Goal: Transaction & Acquisition: Purchase product/service

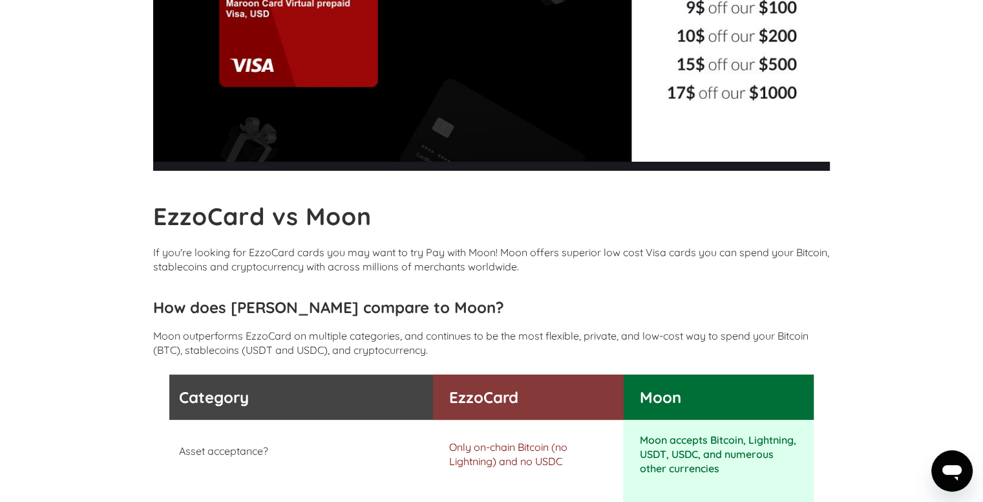
scroll to position [97, 0]
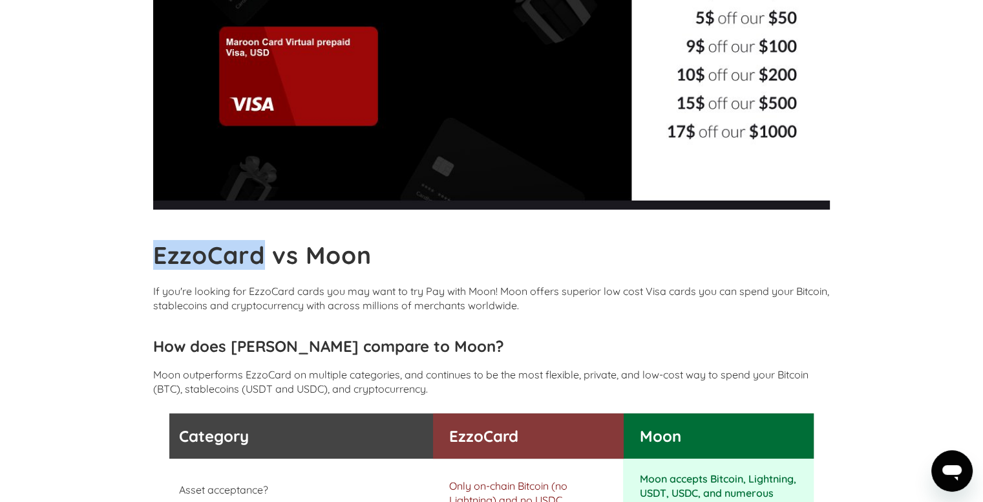
drag, startPoint x: 263, startPoint y: 251, endPoint x: 142, endPoint y: 233, distance: 122.3
copy b "EzzoCard"
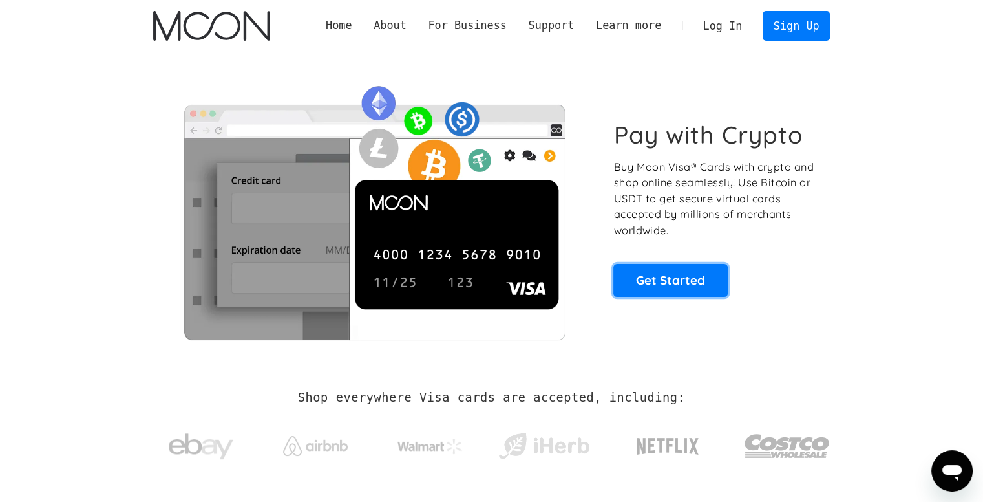
click at [643, 279] on link "Get Started" at bounding box center [671, 280] width 114 height 32
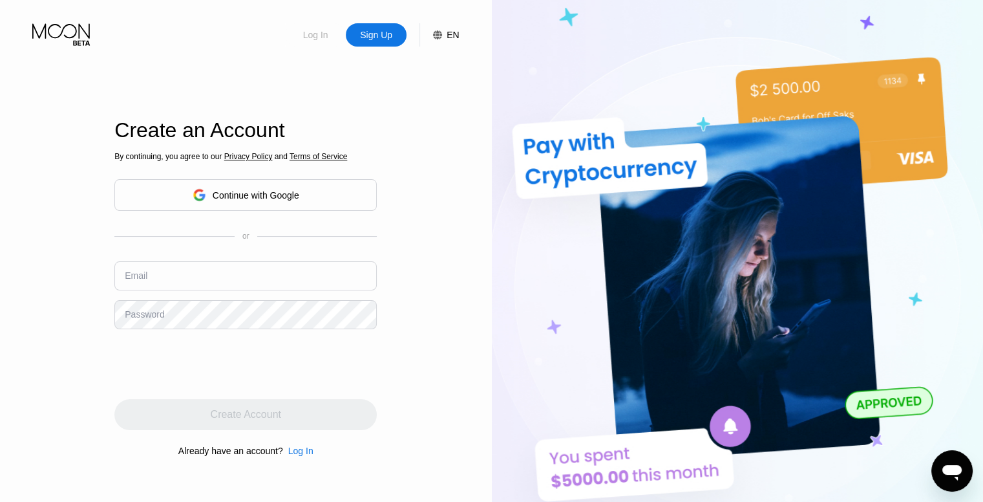
click at [303, 34] on div "Log In" at bounding box center [316, 34] width 28 height 13
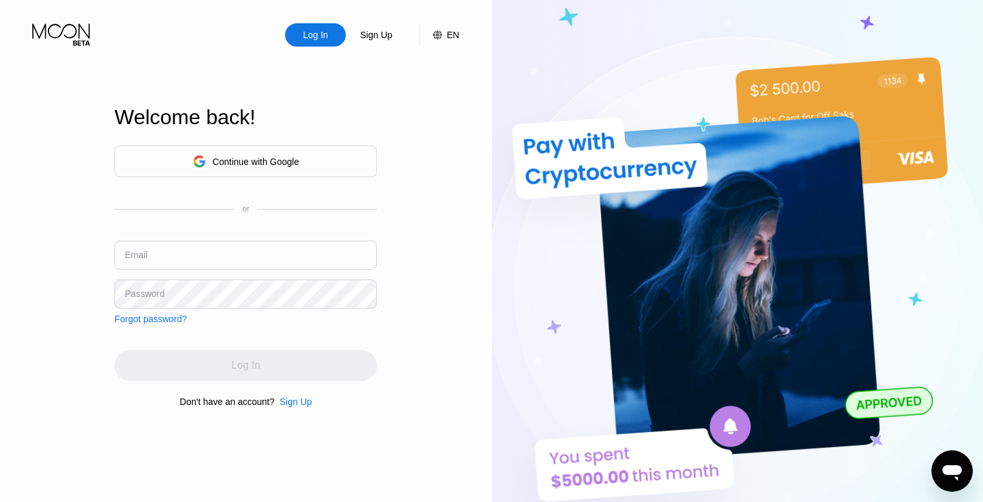
click at [153, 254] on input "text" at bounding box center [245, 254] width 262 height 29
click at [153, 257] on input "text" at bounding box center [245, 254] width 262 height 29
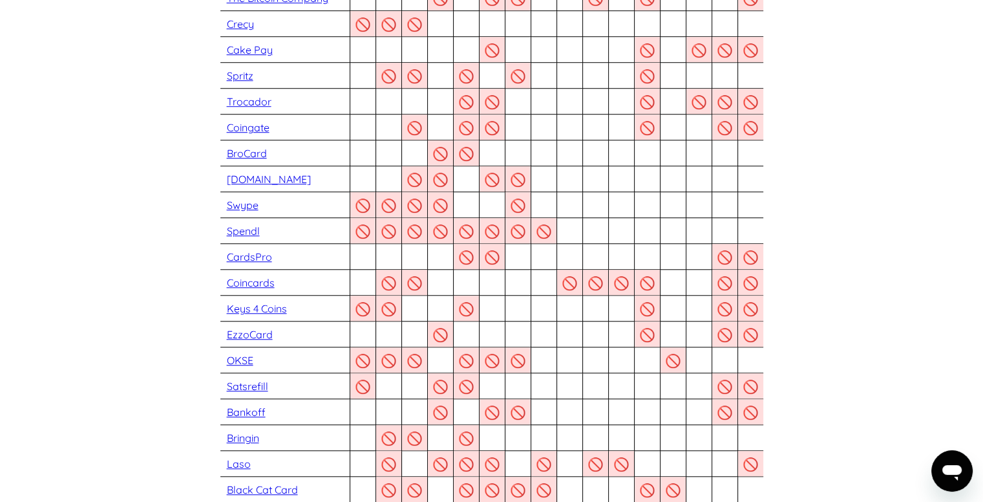
scroll to position [1045, 0]
click at [251, 337] on link "EzzoCard" at bounding box center [250, 334] width 46 height 13
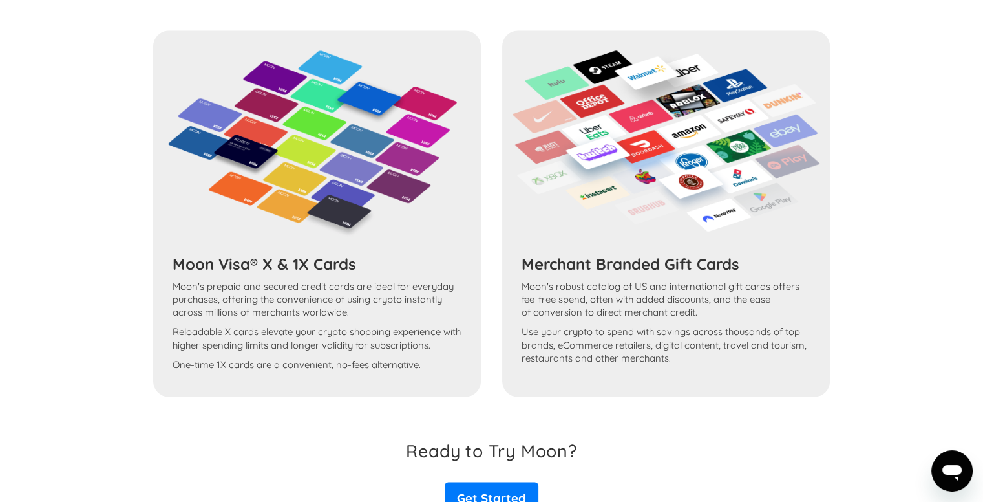
scroll to position [2270, 0]
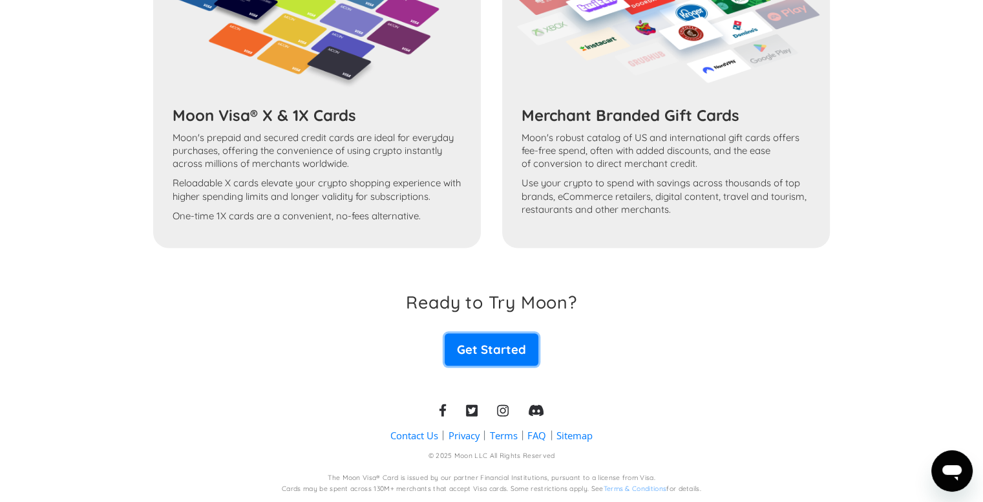
click at [486, 358] on link "Get Started" at bounding box center [491, 349] width 93 height 32
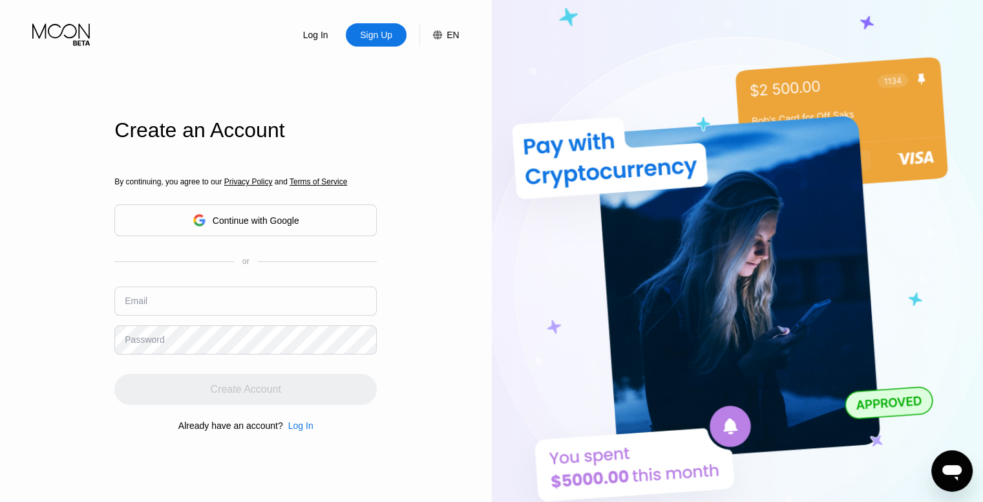
click at [168, 297] on input "text" at bounding box center [245, 300] width 262 height 29
click at [155, 308] on input "text" at bounding box center [245, 300] width 262 height 29
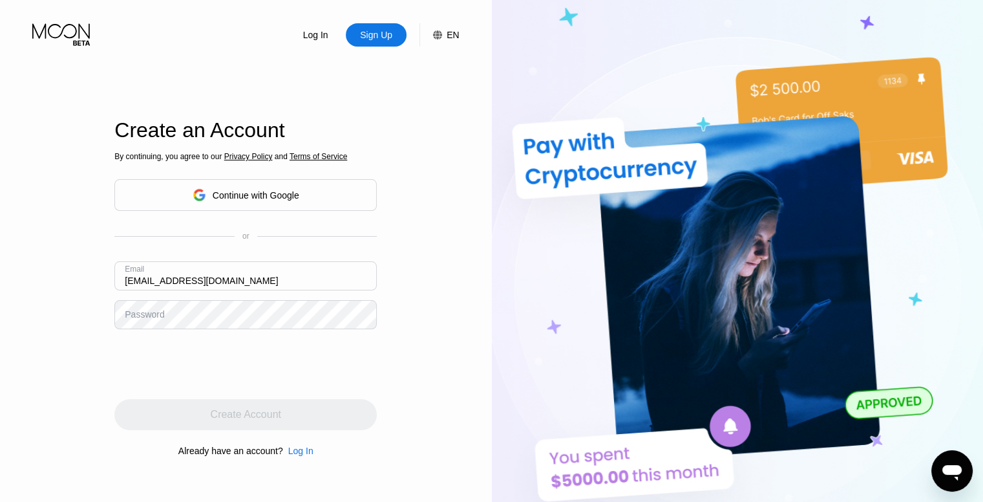
type input "[EMAIL_ADDRESS][DOMAIN_NAME]"
click at [161, 319] on div "Password" at bounding box center [144, 314] width 39 height 10
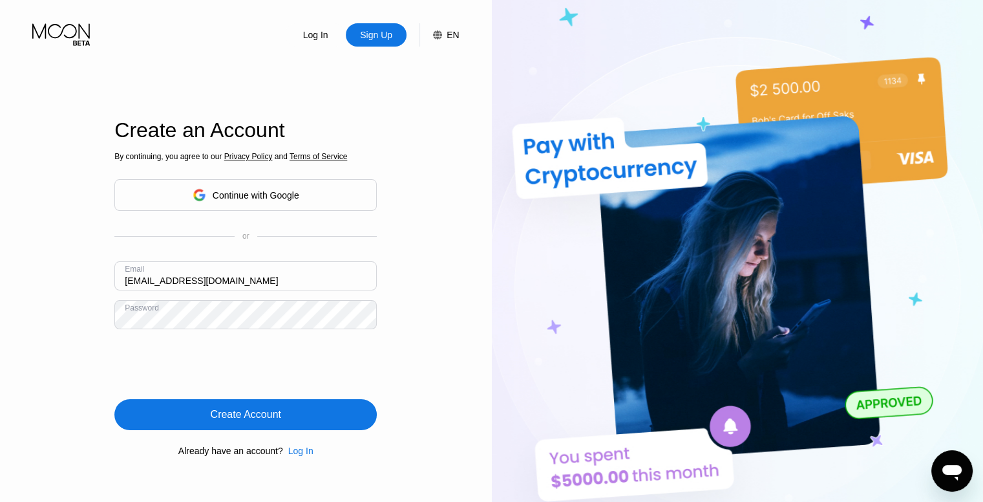
click at [142, 417] on div "Create Account" at bounding box center [245, 414] width 262 height 31
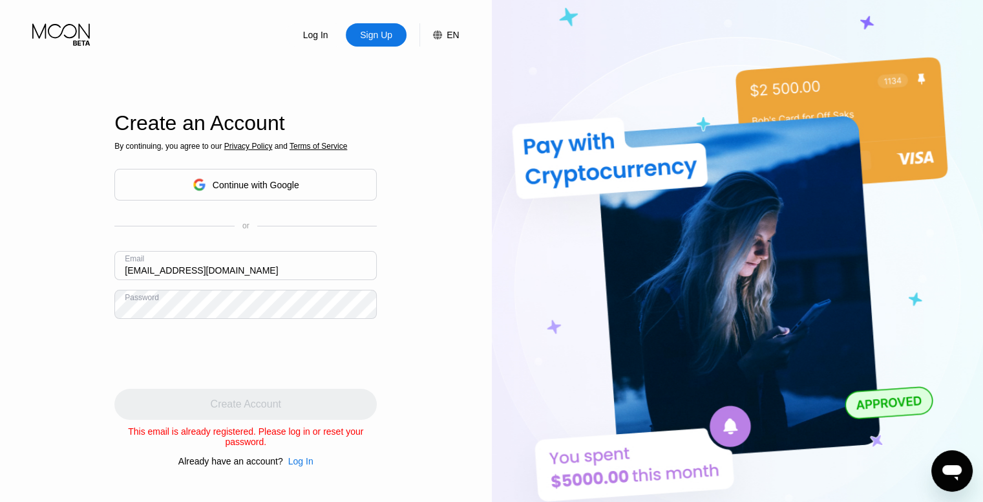
click at [317, 39] on div "Log In" at bounding box center [316, 34] width 28 height 13
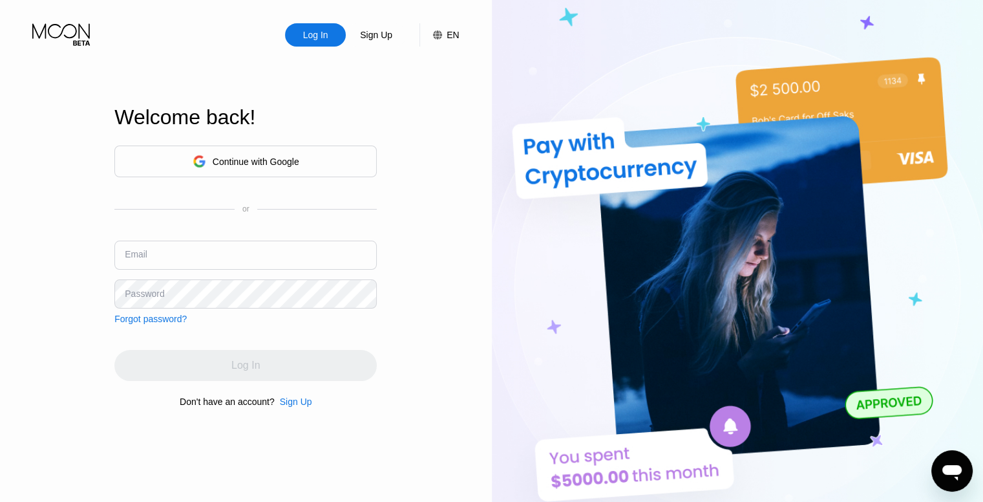
click at [155, 262] on input "text" at bounding box center [245, 254] width 262 height 29
click at [223, 164] on div "Continue with Google" at bounding box center [256, 161] width 87 height 10
click at [204, 160] on icon at bounding box center [199, 161] width 13 height 13
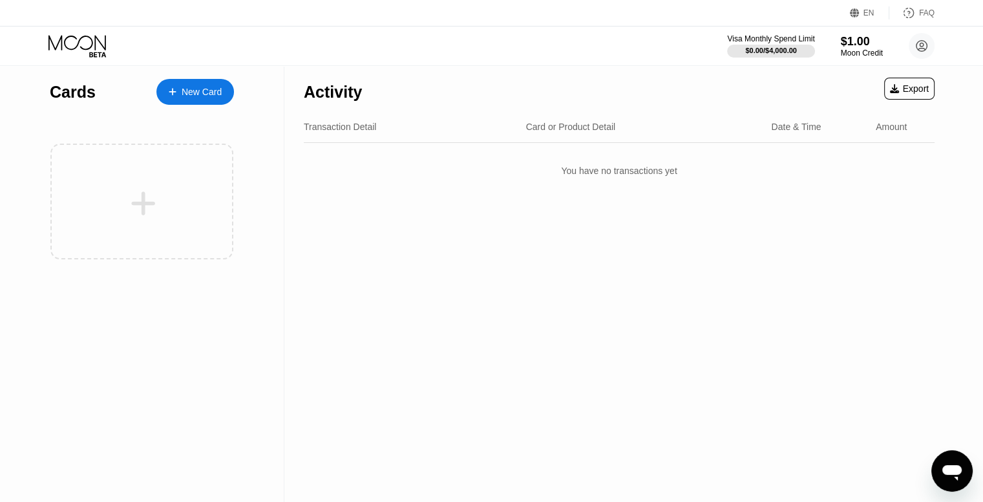
click at [67, 101] on div "Cards" at bounding box center [73, 92] width 46 height 19
click at [855, 48] on div "Moon Credit" at bounding box center [861, 52] width 43 height 9
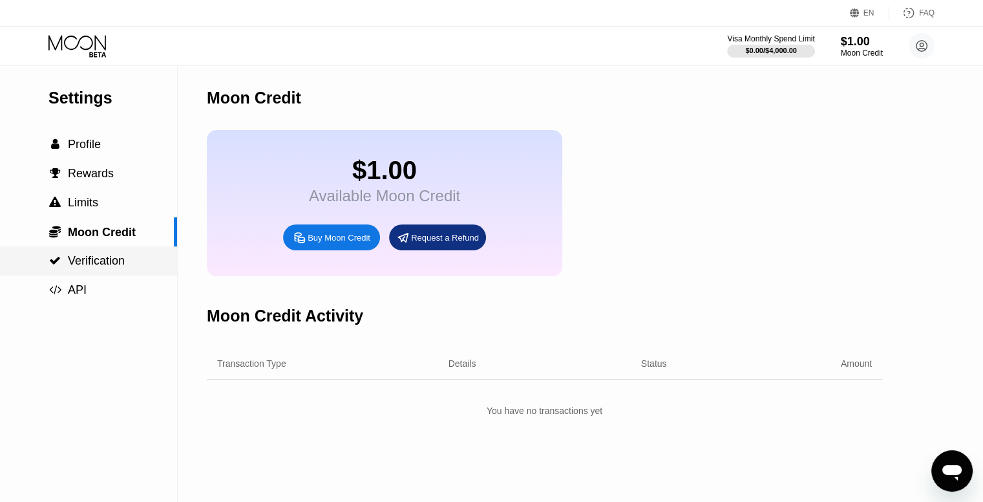
click at [97, 267] on span "Verification" at bounding box center [96, 260] width 57 height 13
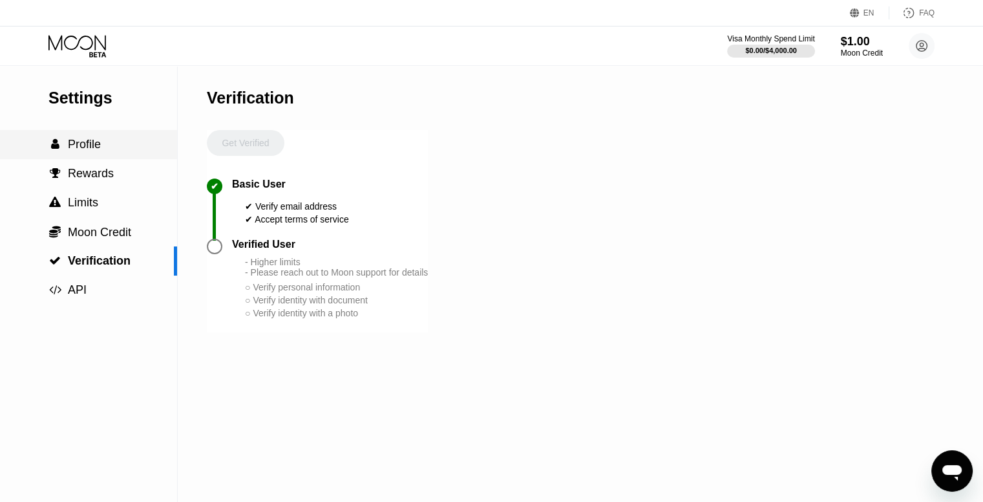
click at [81, 151] on span "Profile" at bounding box center [84, 144] width 33 height 13
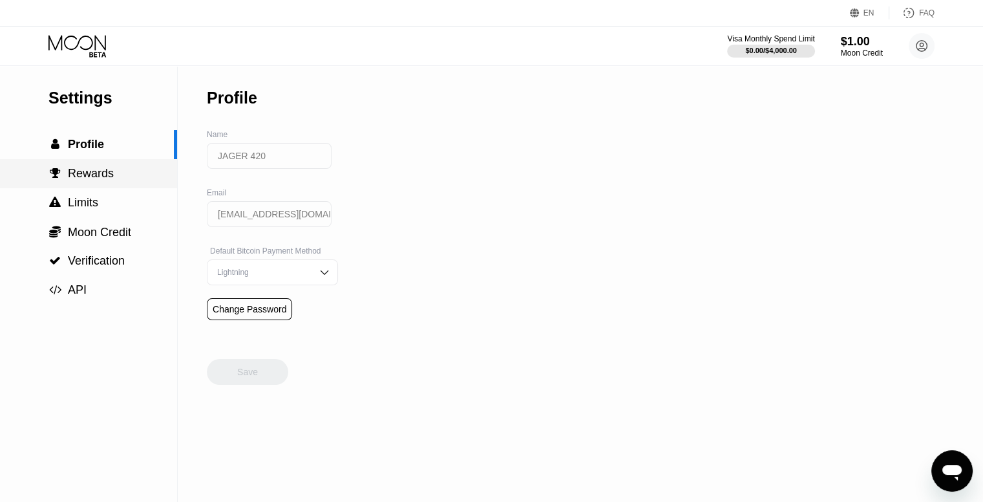
click at [95, 188] on div " Rewards" at bounding box center [88, 173] width 177 height 29
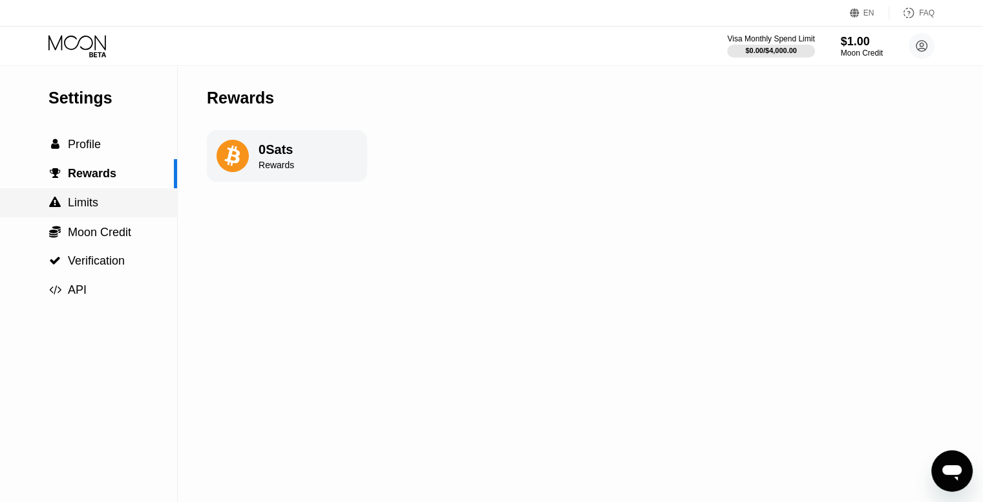
click at [96, 209] on span "Limits" at bounding box center [83, 202] width 30 height 13
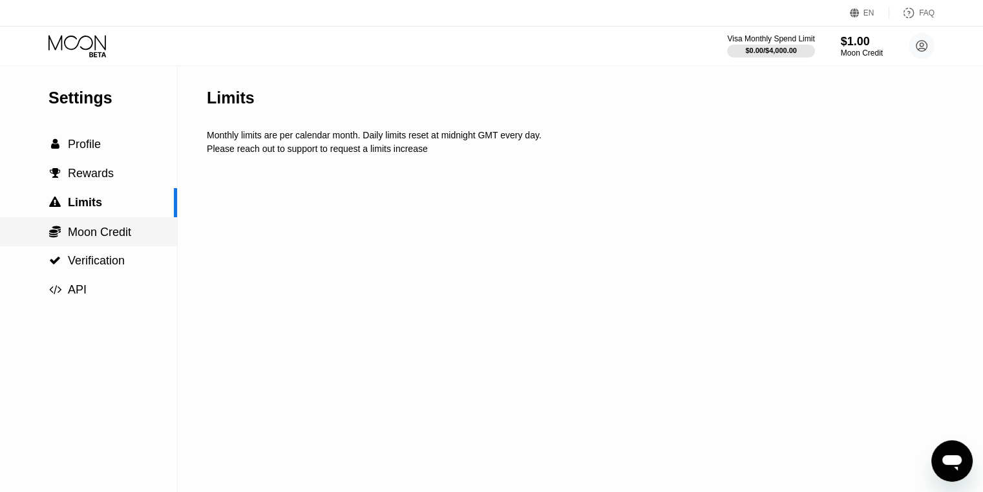
click at [96, 239] on span "Moon Credit" at bounding box center [99, 232] width 63 height 13
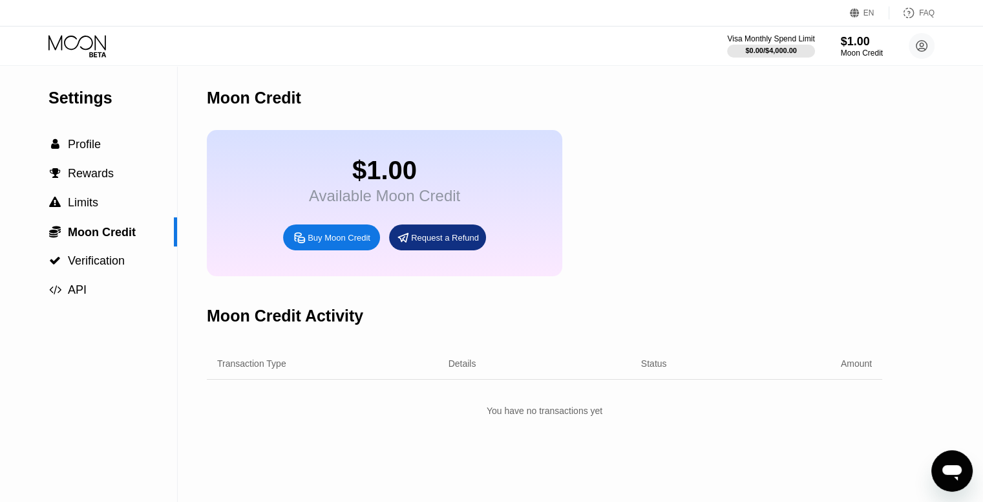
click at [90, 39] on icon at bounding box center [78, 46] width 60 height 23
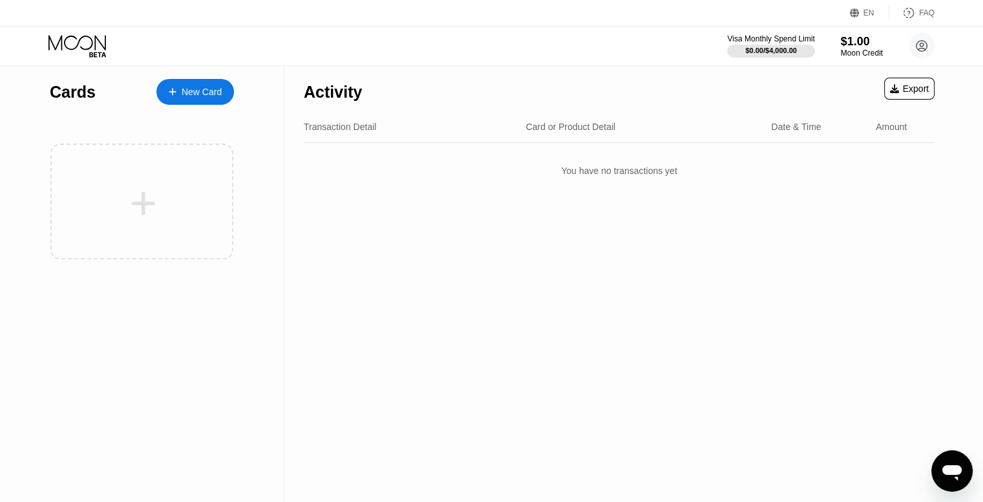
click at [191, 89] on div "New Card" at bounding box center [202, 92] width 40 height 11
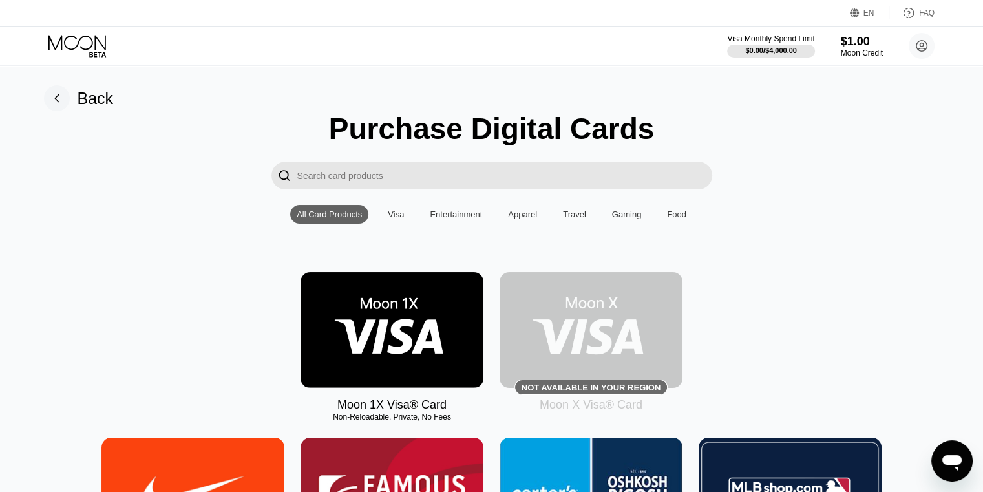
click at [376, 327] on img at bounding box center [392, 330] width 183 height 116
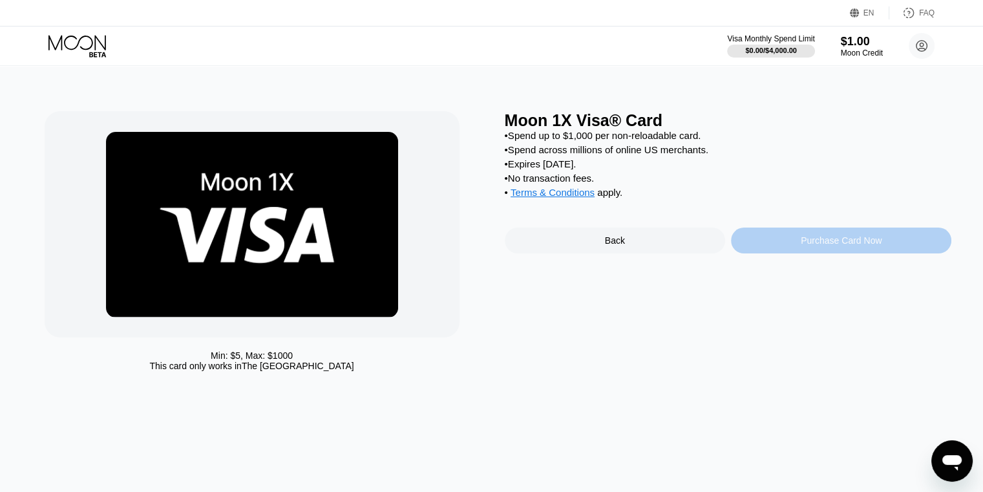
click at [762, 253] on div "Purchase Card Now" at bounding box center [841, 241] width 220 height 26
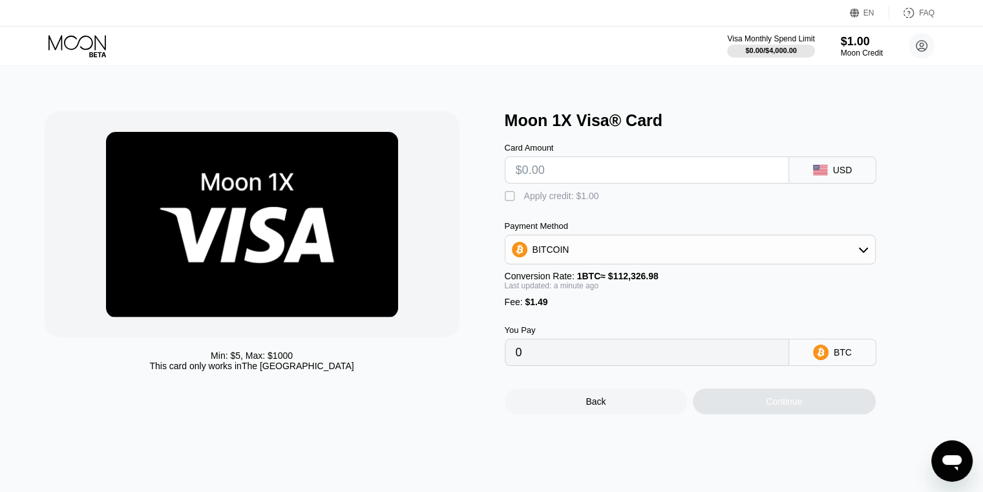
click at [556, 176] on input "text" at bounding box center [647, 170] width 262 height 26
type input "$15"
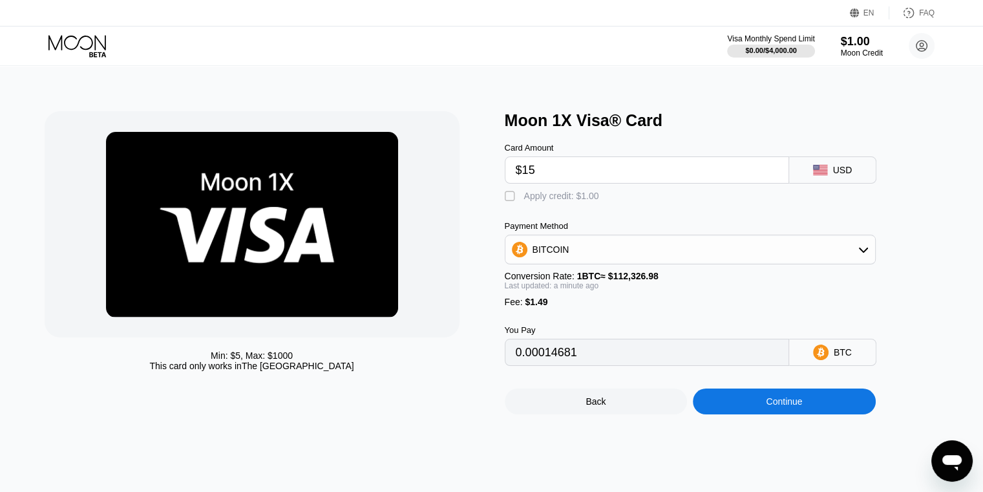
type input "0.00014681"
type input "$15"
click at [814, 256] on div "BITCOIN" at bounding box center [691, 250] width 370 height 26
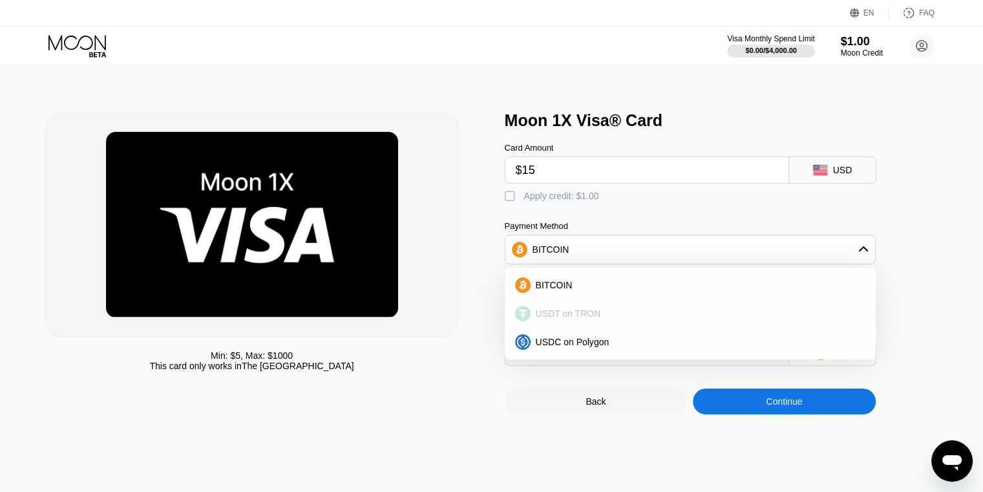
click at [613, 319] on div "USDT on TRON" at bounding box center [698, 313] width 335 height 10
type input "16.66"
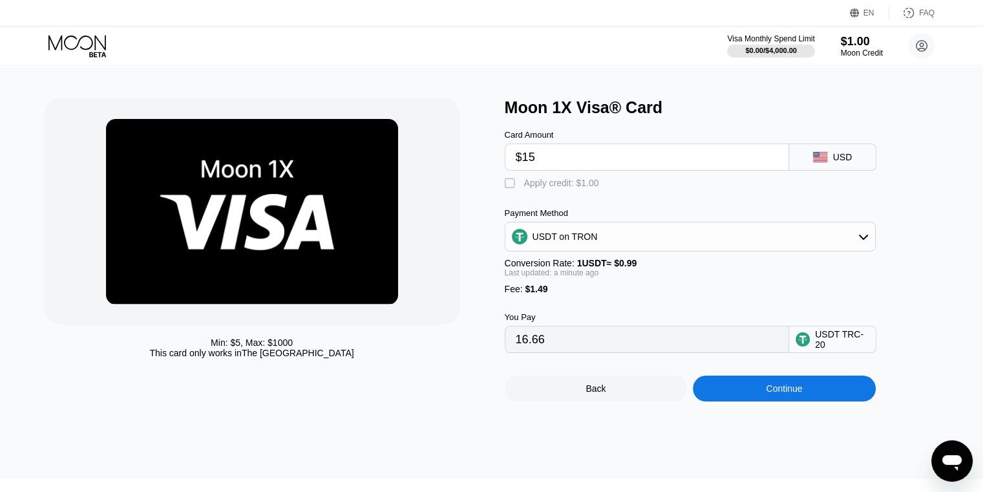
scroll to position [14, 0]
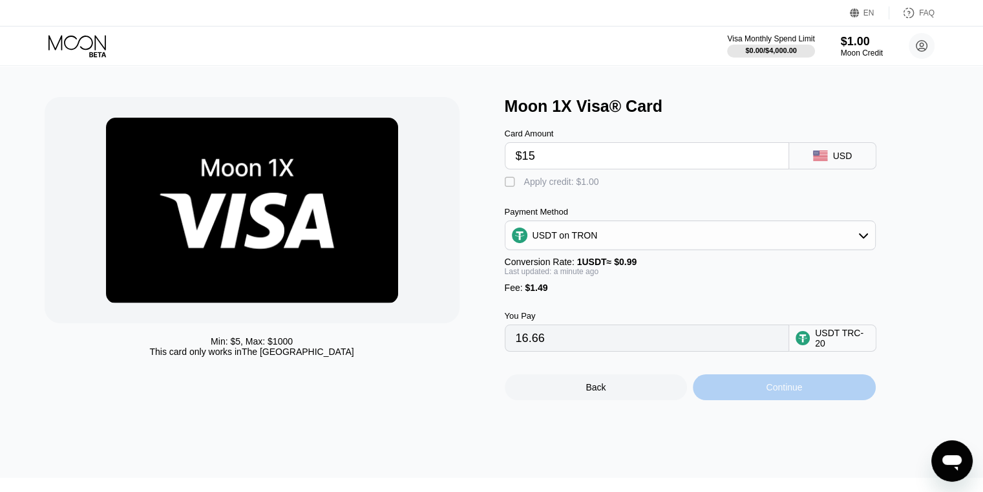
click at [721, 400] on div "Continue" at bounding box center [784, 387] width 183 height 26
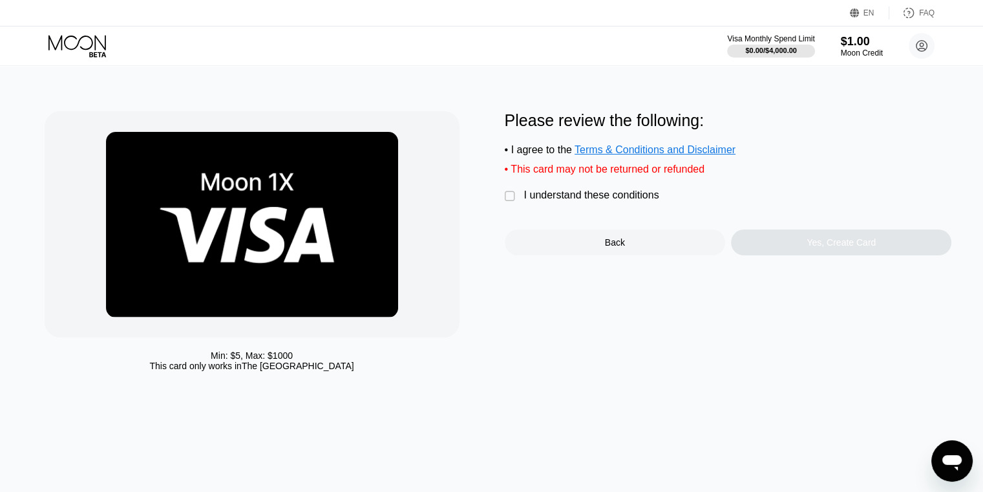
click at [510, 203] on div "" at bounding box center [511, 196] width 13 height 13
click at [799, 255] on div "Yes, Create Card" at bounding box center [841, 243] width 220 height 26
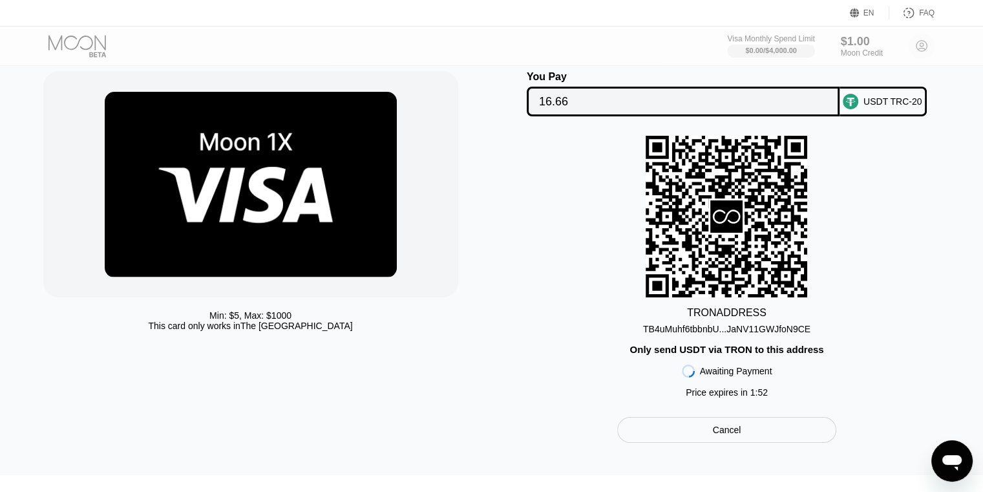
scroll to position [0, 1]
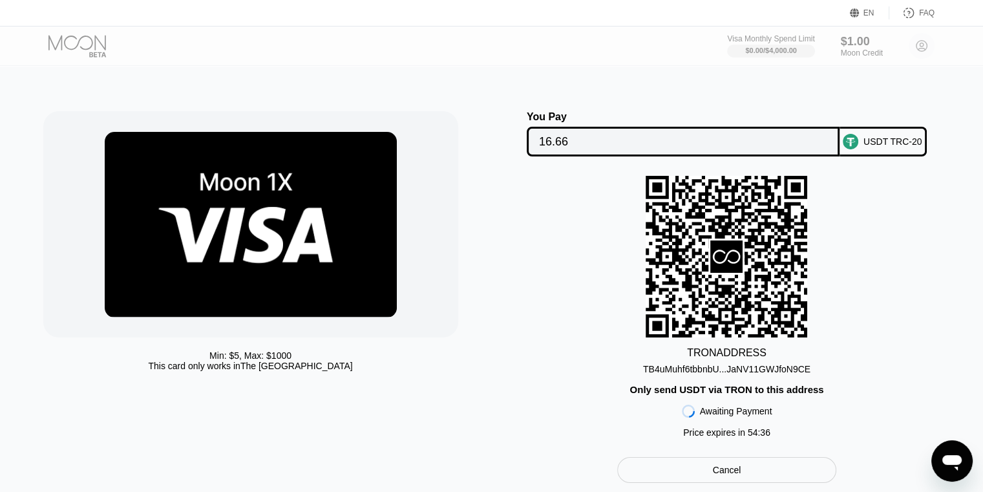
scroll to position [0, 1]
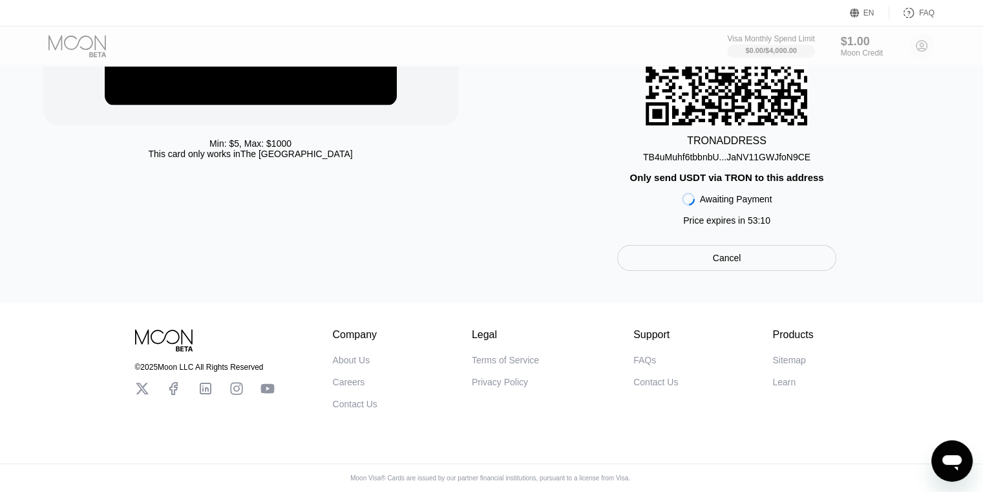
scroll to position [0, 1]
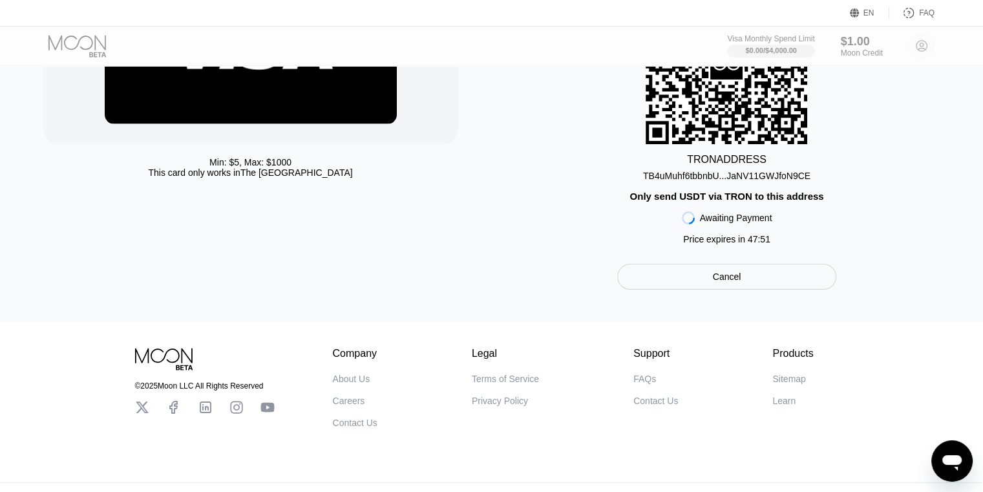
scroll to position [0, 1]
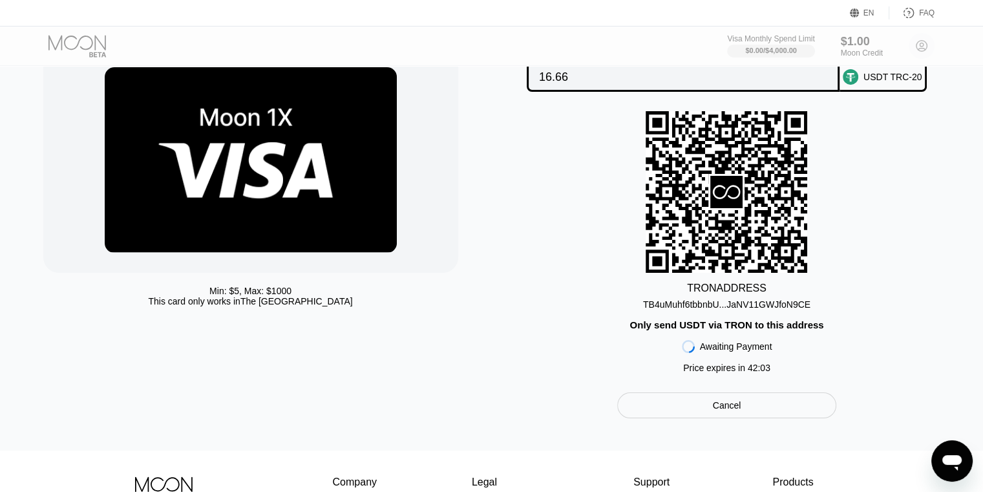
scroll to position [0, 1]
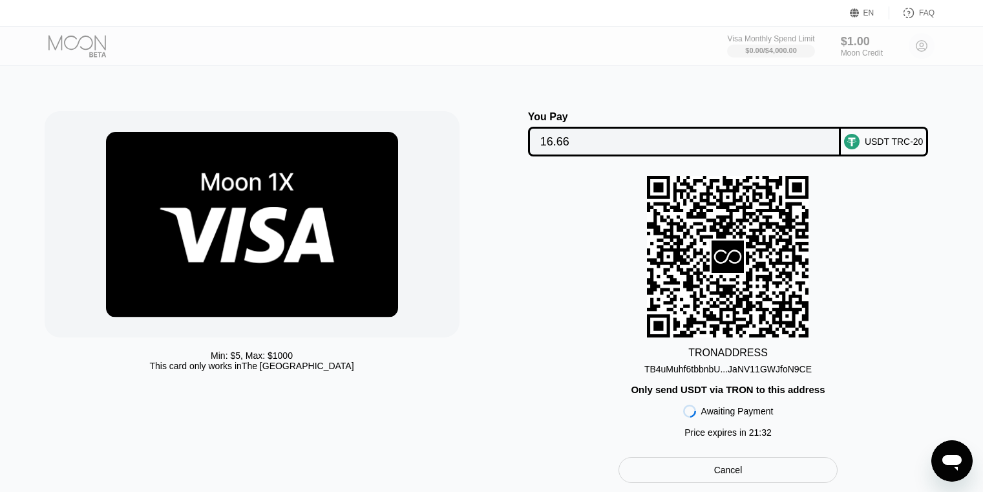
scroll to position [0, 1]
